Goal: Task Accomplishment & Management: Manage account settings

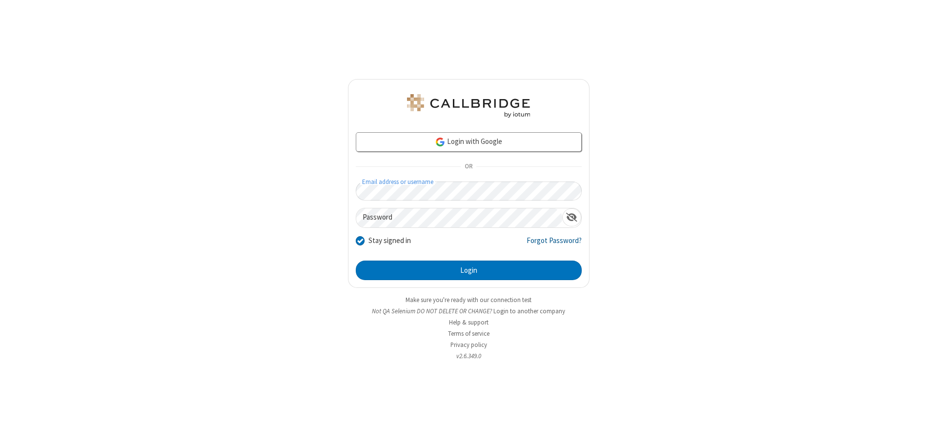
click at [555, 244] on link "Forgot Password?" at bounding box center [554, 244] width 55 height 19
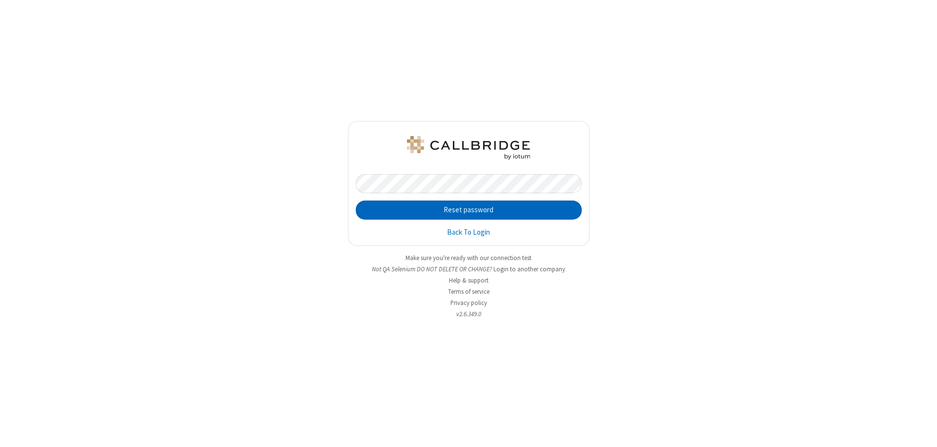
click at [469, 210] on button "Reset password" at bounding box center [469, 211] width 226 height 20
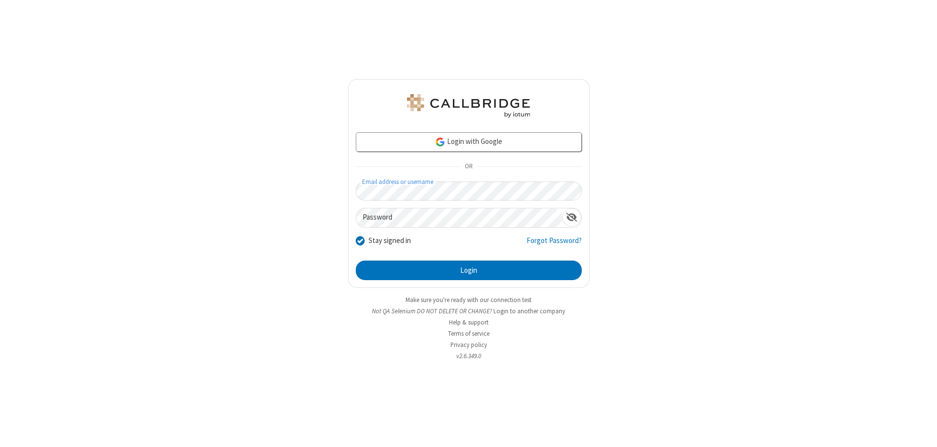
click at [360, 240] on input "Stay signed in" at bounding box center [360, 240] width 9 height 10
checkbox input "false"
click at [469, 270] on button "Login" at bounding box center [469, 271] width 226 height 20
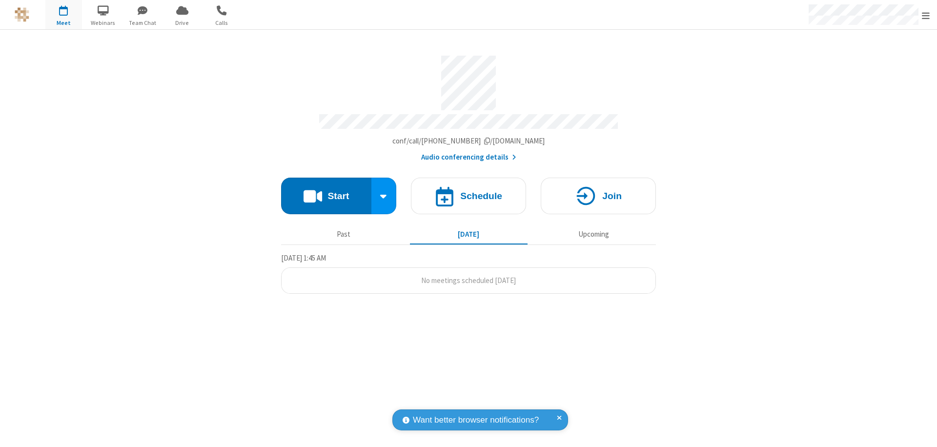
click at [926, 15] on span "Open menu" at bounding box center [926, 16] width 8 height 10
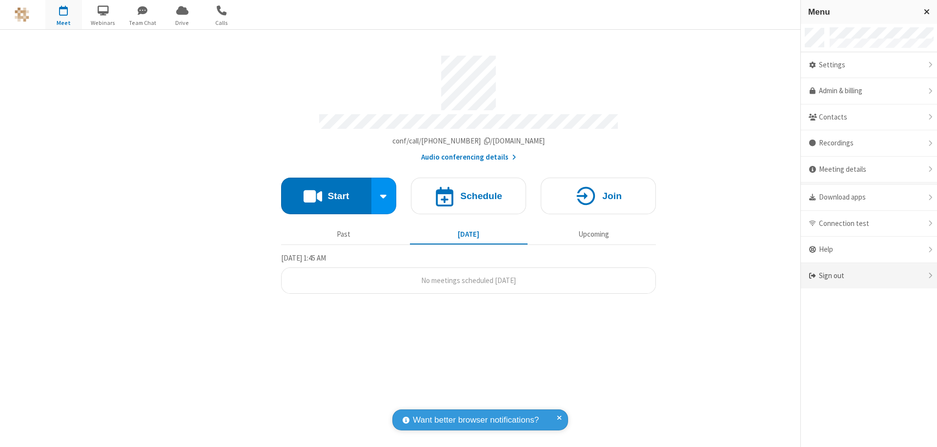
click at [869, 276] on div "Sign out" at bounding box center [869, 276] width 136 height 26
